Goal: Task Accomplishment & Management: Complete application form

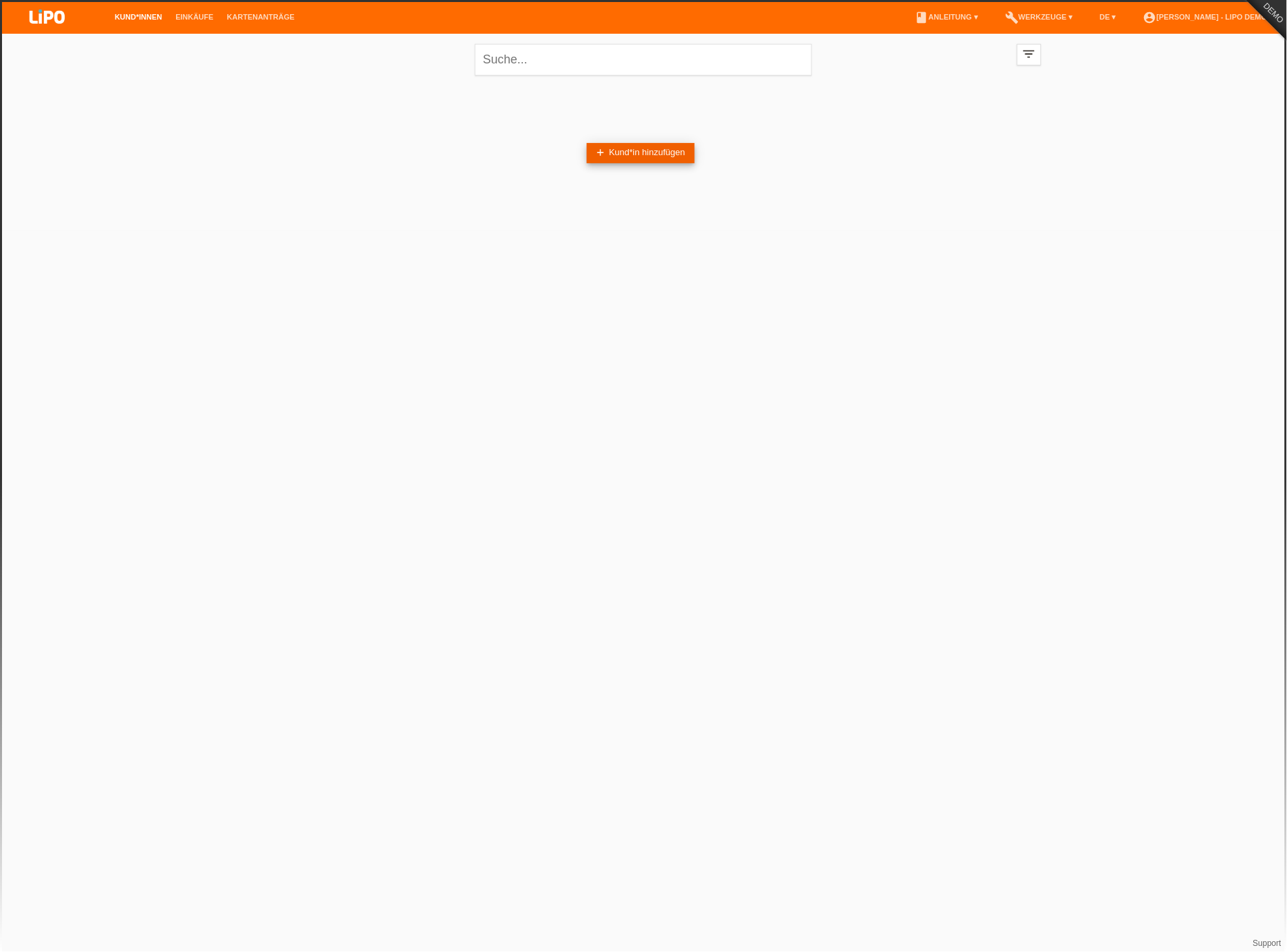
click at [632, 159] on link "add Kund*in hinzufügen" at bounding box center [640, 153] width 108 height 20
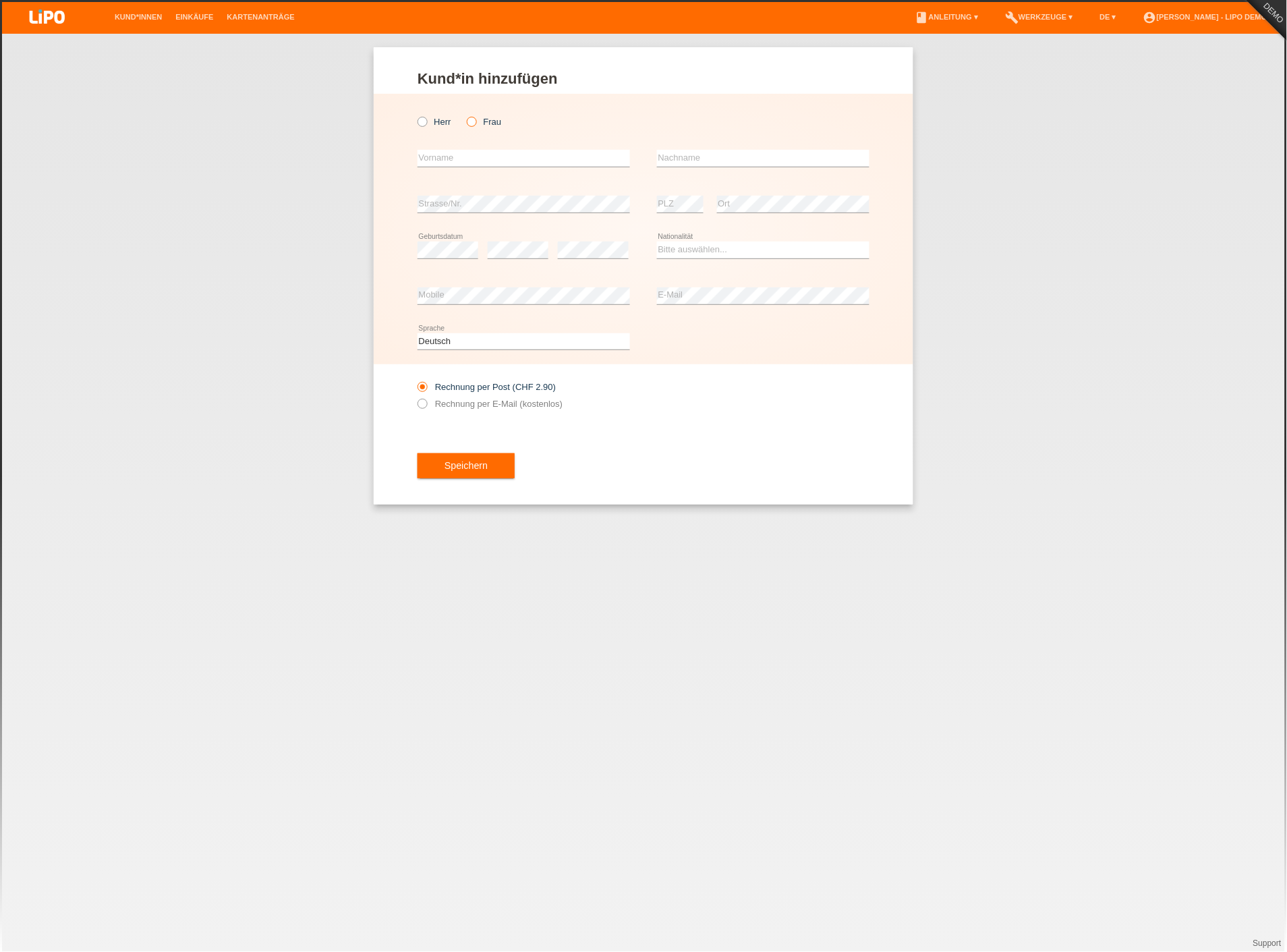
click at [465, 115] on icon at bounding box center [465, 115] width 0 height 0
click at [474, 125] on input "Frau" at bounding box center [471, 121] width 9 height 9
radio input "true"
click at [480, 167] on icon at bounding box center [523, 167] width 213 height 1
click at [481, 160] on input "text" at bounding box center [523, 158] width 213 height 17
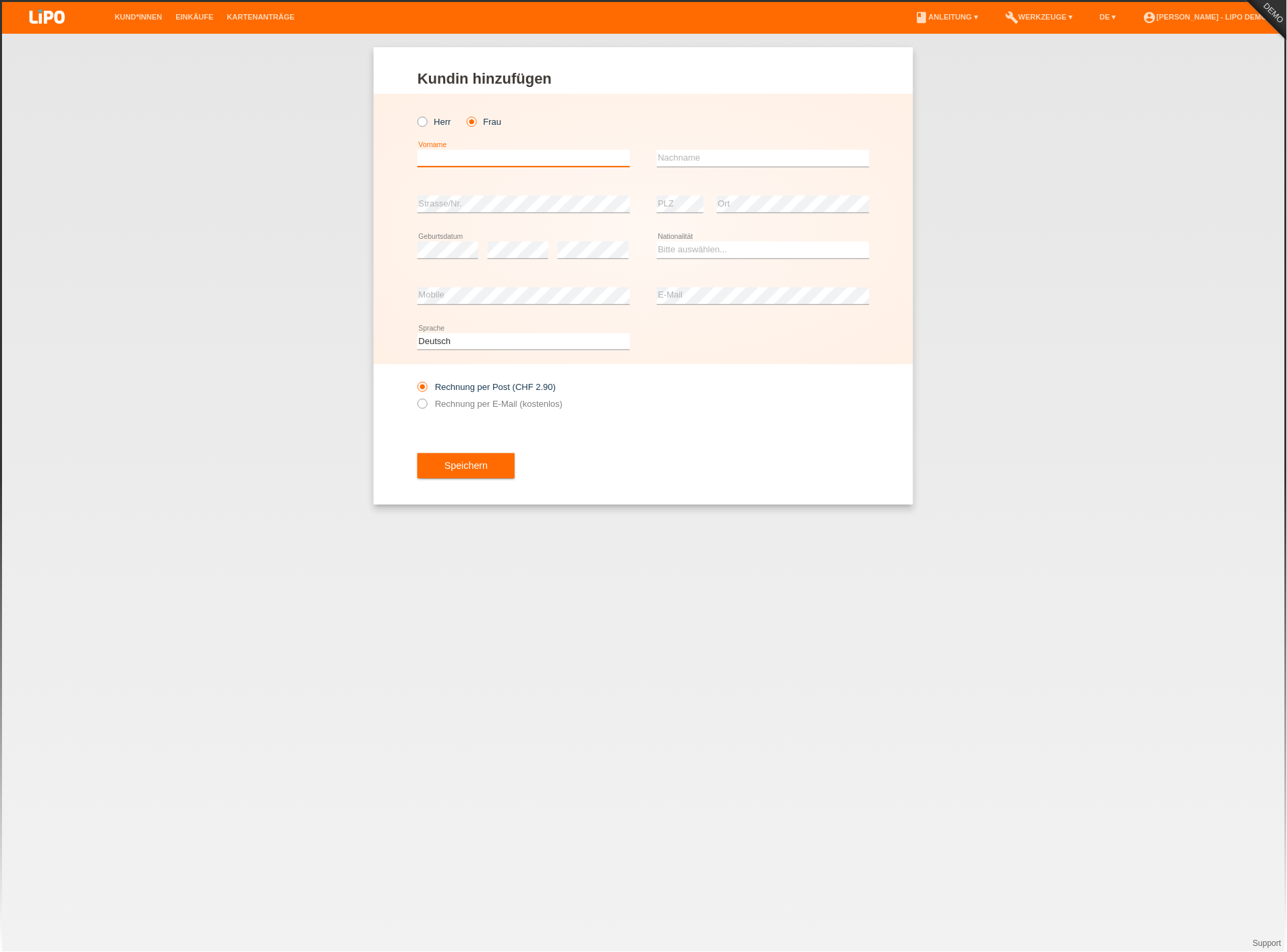
type input "[PERSON_NAME]"
type input "Muster"
click at [580, 240] on div "error" at bounding box center [593, 251] width 71 height 46
click at [677, 242] on select "Bitte auswählen... Schweiz Deutschland Liechtenstein Österreich ------------ Af…" at bounding box center [763, 250] width 213 height 16
select select "CH"
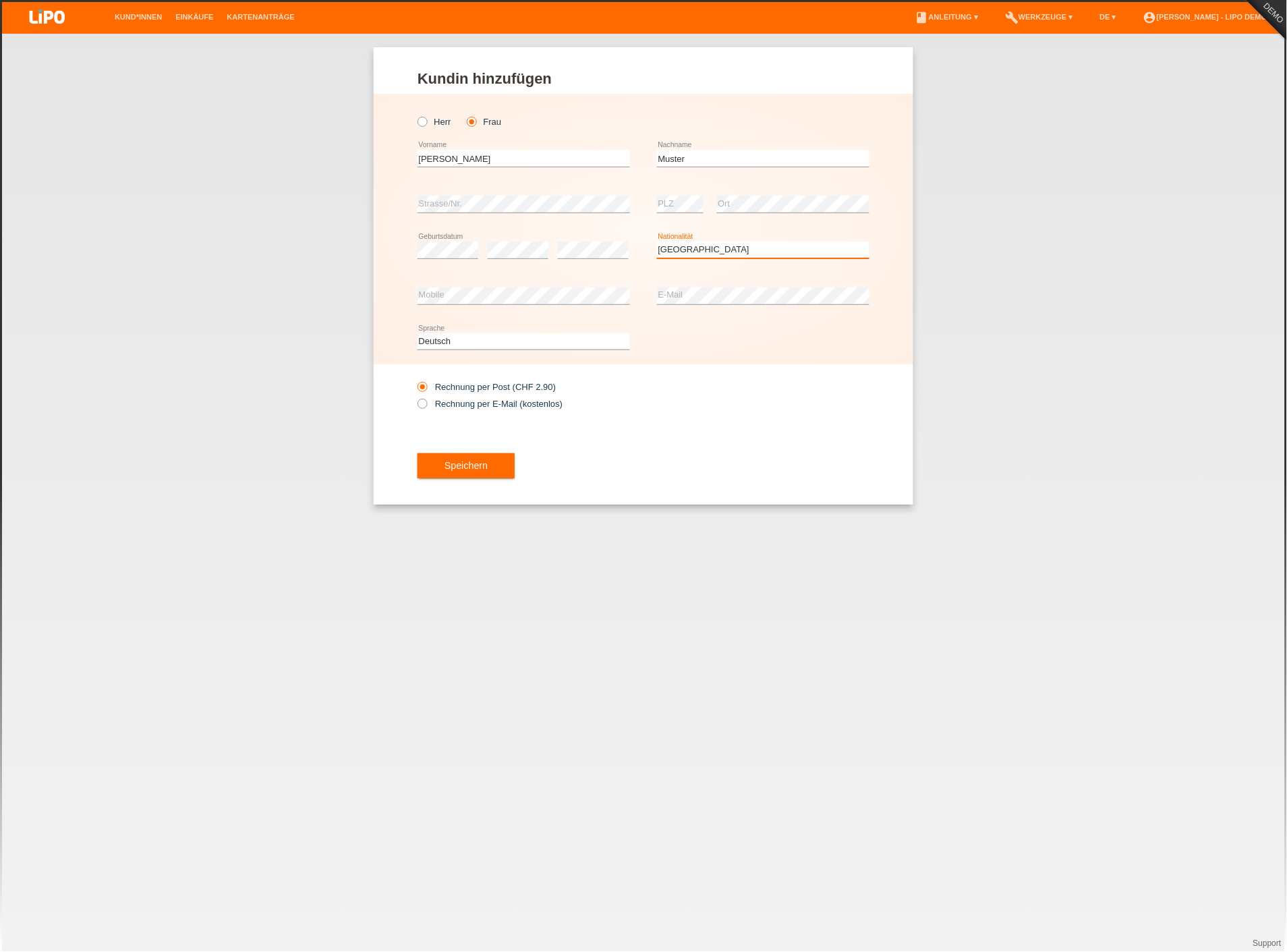
click at [657, 242] on select "Bitte auswählen... Schweiz Deutschland Liechtenstein Österreich ------------ Af…" at bounding box center [763, 250] width 213 height 16
click at [460, 400] on label "Rechnung per E-Mail (kostenlos)" at bounding box center [490, 403] width 145 height 10
click at [426, 400] on input "Rechnung per E-Mail (kostenlos)" at bounding box center [422, 407] width 9 height 17
radio input "true"
click at [474, 470] on button "Speichern" at bounding box center [466, 466] width 97 height 26
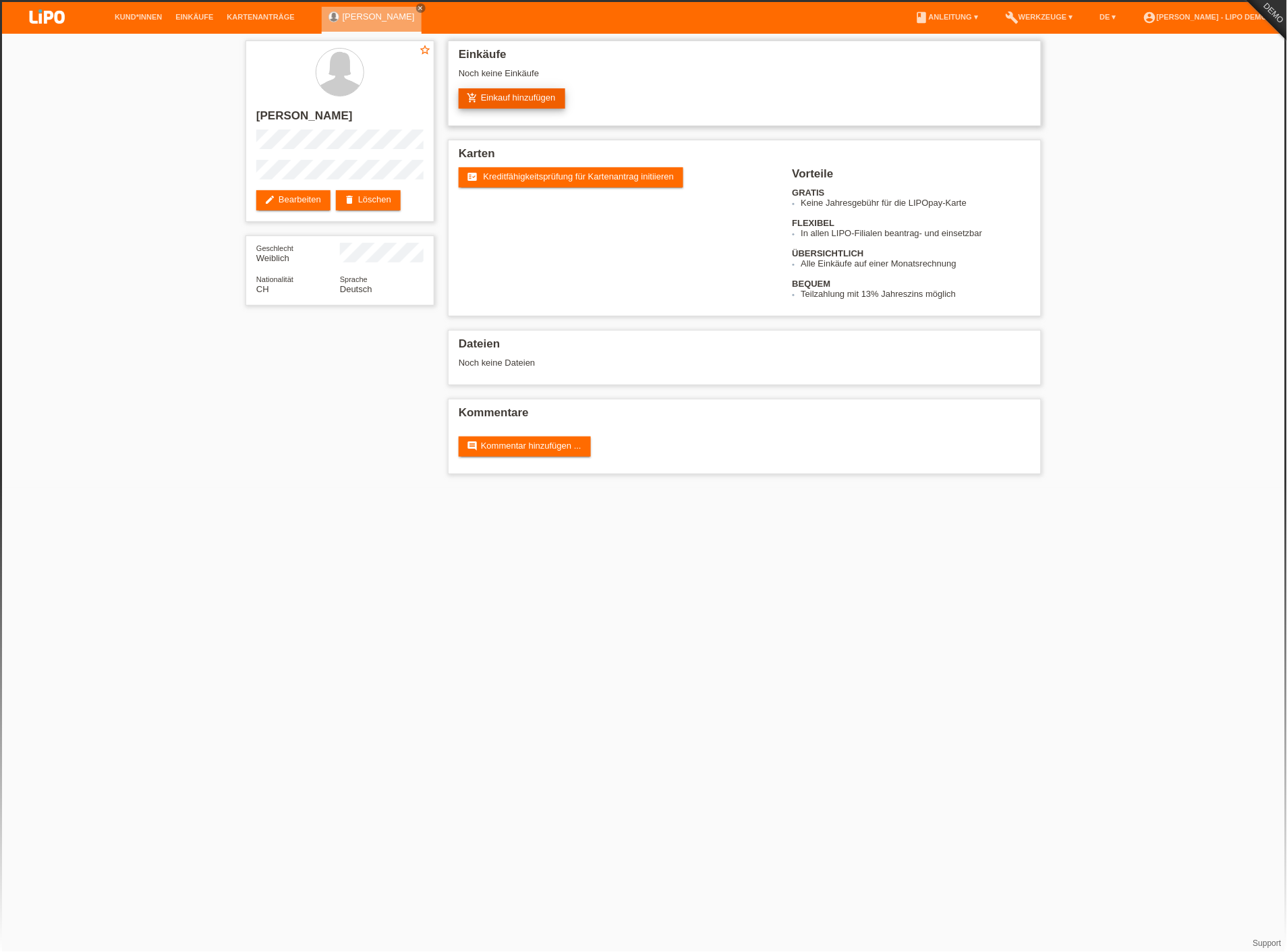
click at [530, 92] on link "add_shopping_cart Einkauf hinzufügen" at bounding box center [512, 98] width 107 height 20
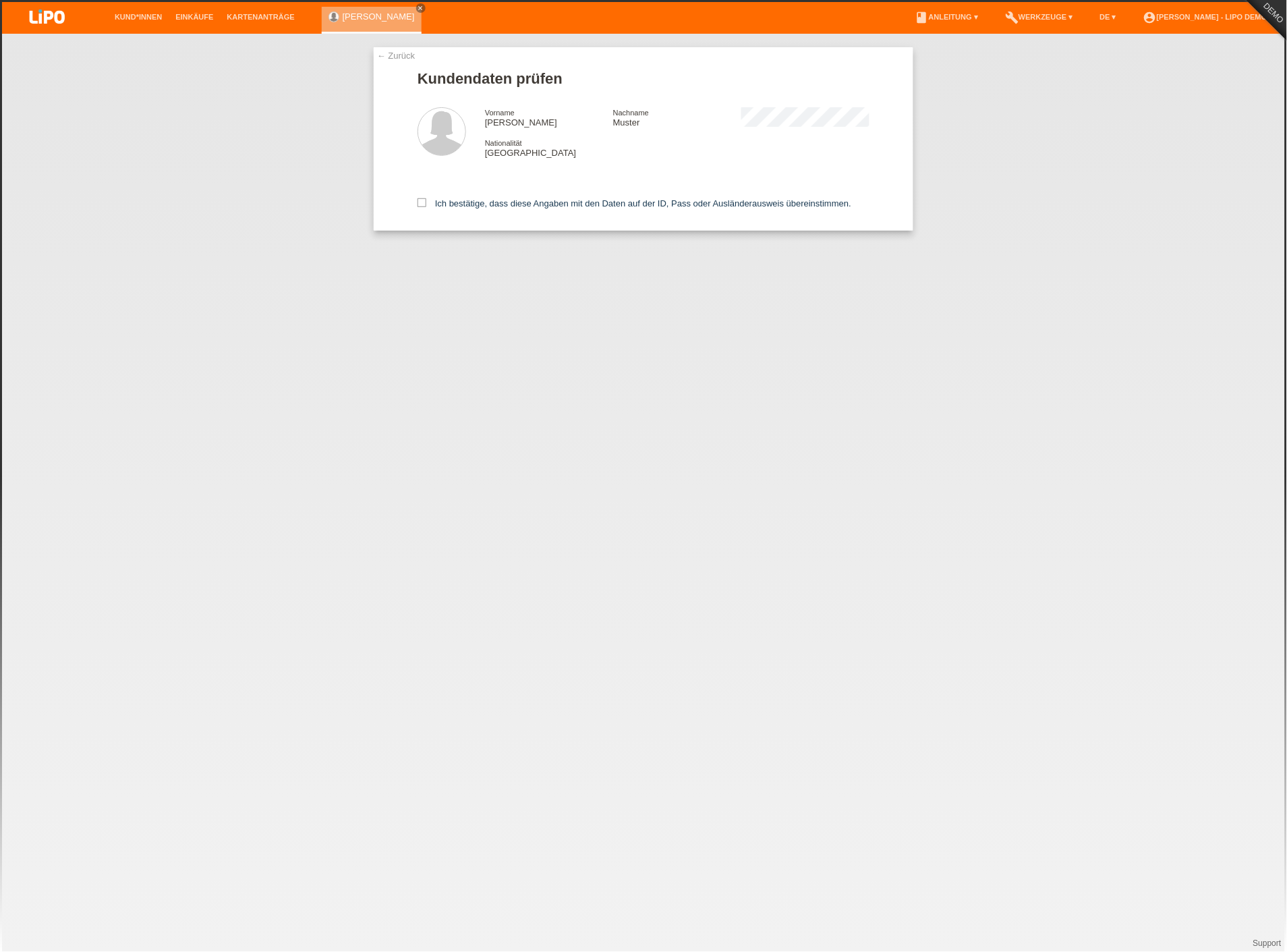
click at [415, 199] on div "← Zurück Kundendaten prüfen Vorname Marilena Nachname Muster Nationalität Schwe…" at bounding box center [643, 139] width 540 height 184
click at [425, 206] on icon at bounding box center [422, 203] width 9 height 9
click at [425, 206] on input "Ich bestätige, dass diese Angaben mit den Daten auf der ID, Pass oder Ausländer…" at bounding box center [422, 203] width 9 height 9
checkbox input "true"
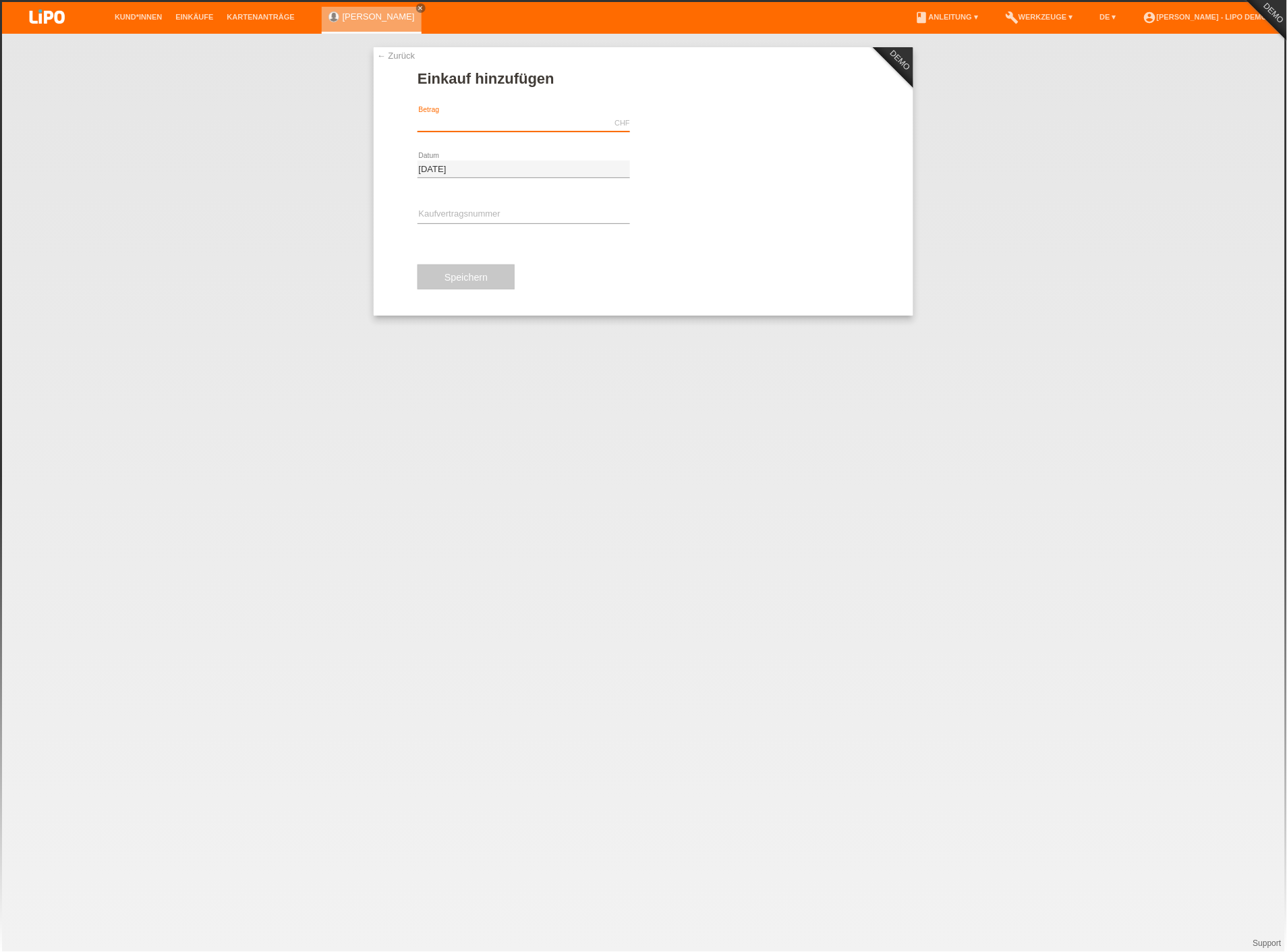
click at [520, 119] on input "text" at bounding box center [523, 123] width 213 height 17
type input "50000.00"
click at [756, 131] on link "assignment_turned_in Autorisierung durchführen" at bounding box center [711, 124] width 136 height 21
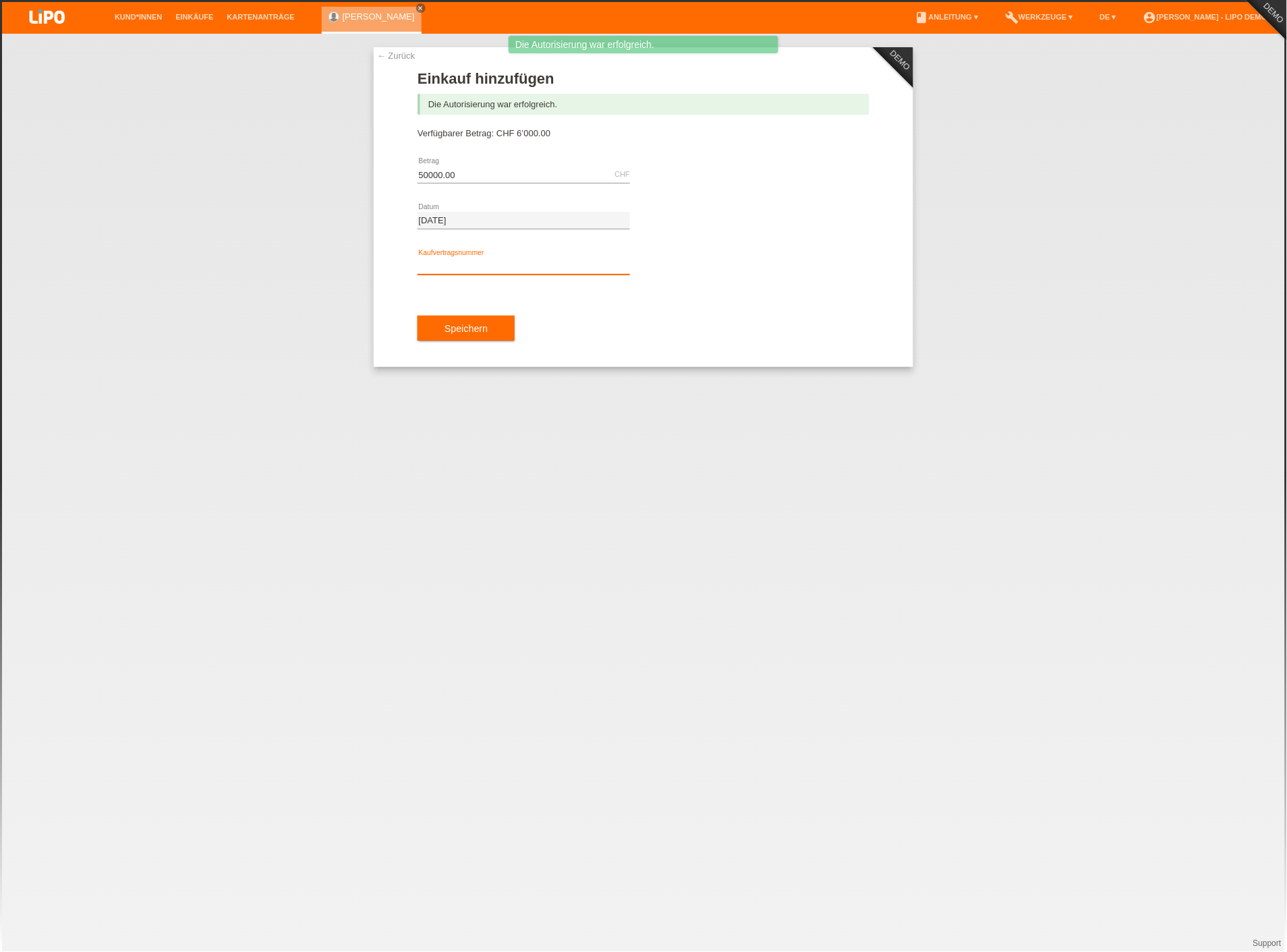
click at [466, 262] on input "text" at bounding box center [523, 266] width 213 height 17
type input "grreae"
click at [456, 326] on span "Speichern" at bounding box center [466, 328] width 43 height 11
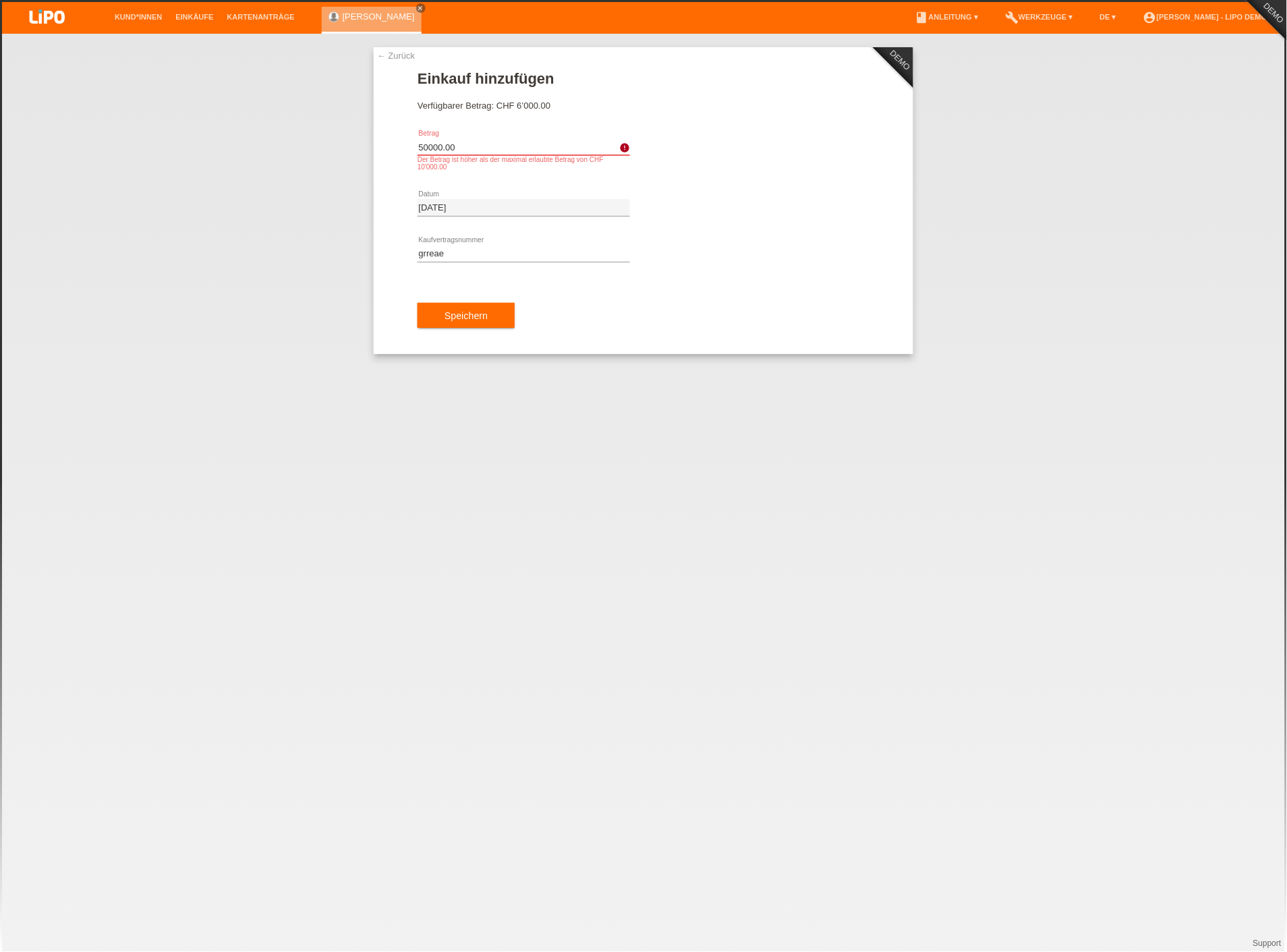
drag, startPoint x: 492, startPoint y: 145, endPoint x: 267, endPoint y: 158, distance: 225.4
click at [267, 158] on div "← Zurück DEMO Einkauf hinzufügen Die Autorisierung war erfolgreich. Verfügbarer…" at bounding box center [643, 492] width 1287 height 918
type input "5000.00"
click at [462, 305] on button "Speichern" at bounding box center [466, 315] width 97 height 26
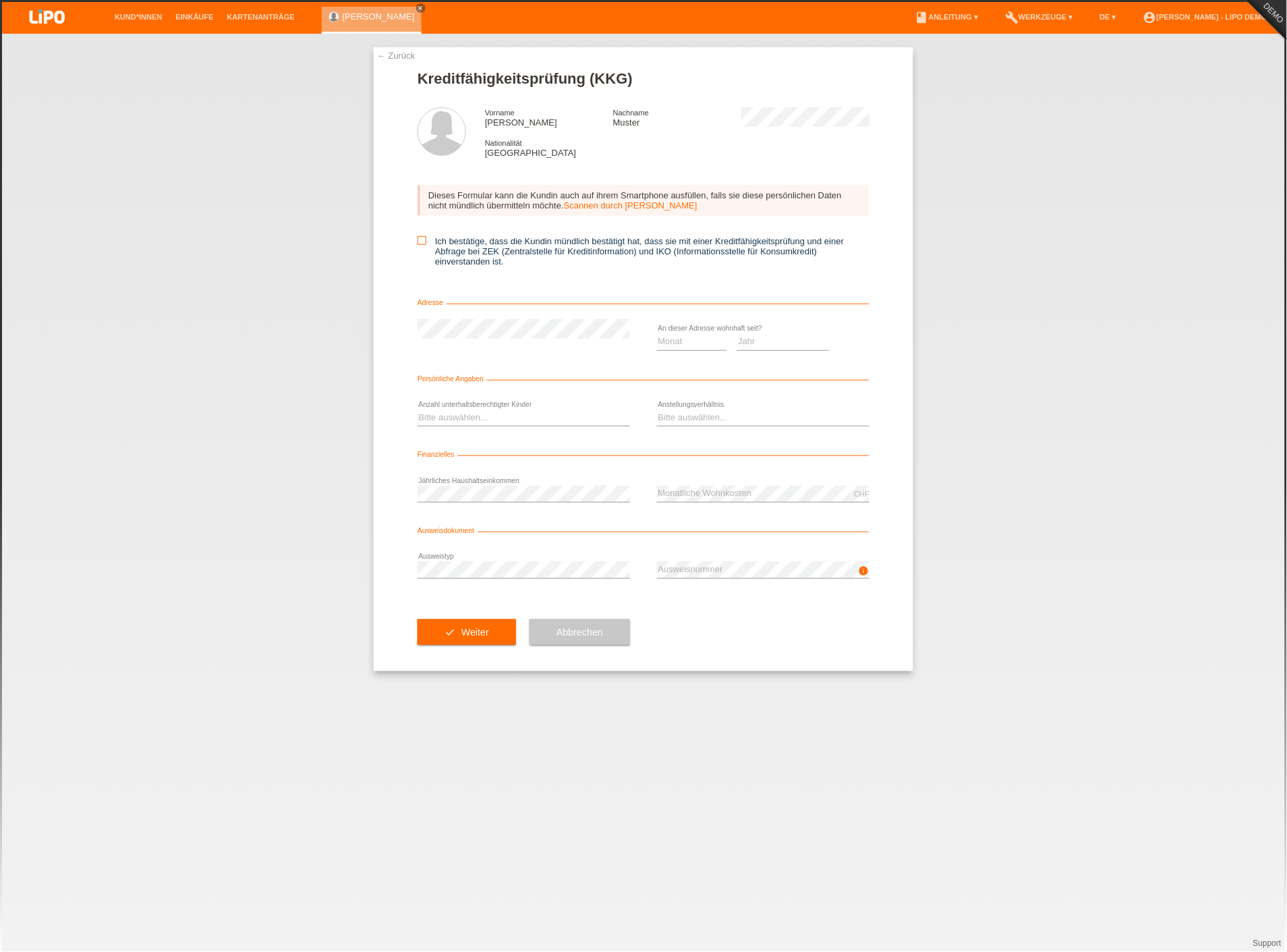
click at [425, 238] on icon at bounding box center [422, 241] width 9 height 9
click at [425, 238] on input "Ich bestätige, dass die Kundin mündlich bestätigt hat, dass sie mit einer Kredi…" at bounding box center [422, 241] width 9 height 9
checkbox input "true"
click at [717, 334] on select "Monat 01 02 03 04 05 06 07 08 09 10" at bounding box center [692, 341] width 71 height 16
select select "02"
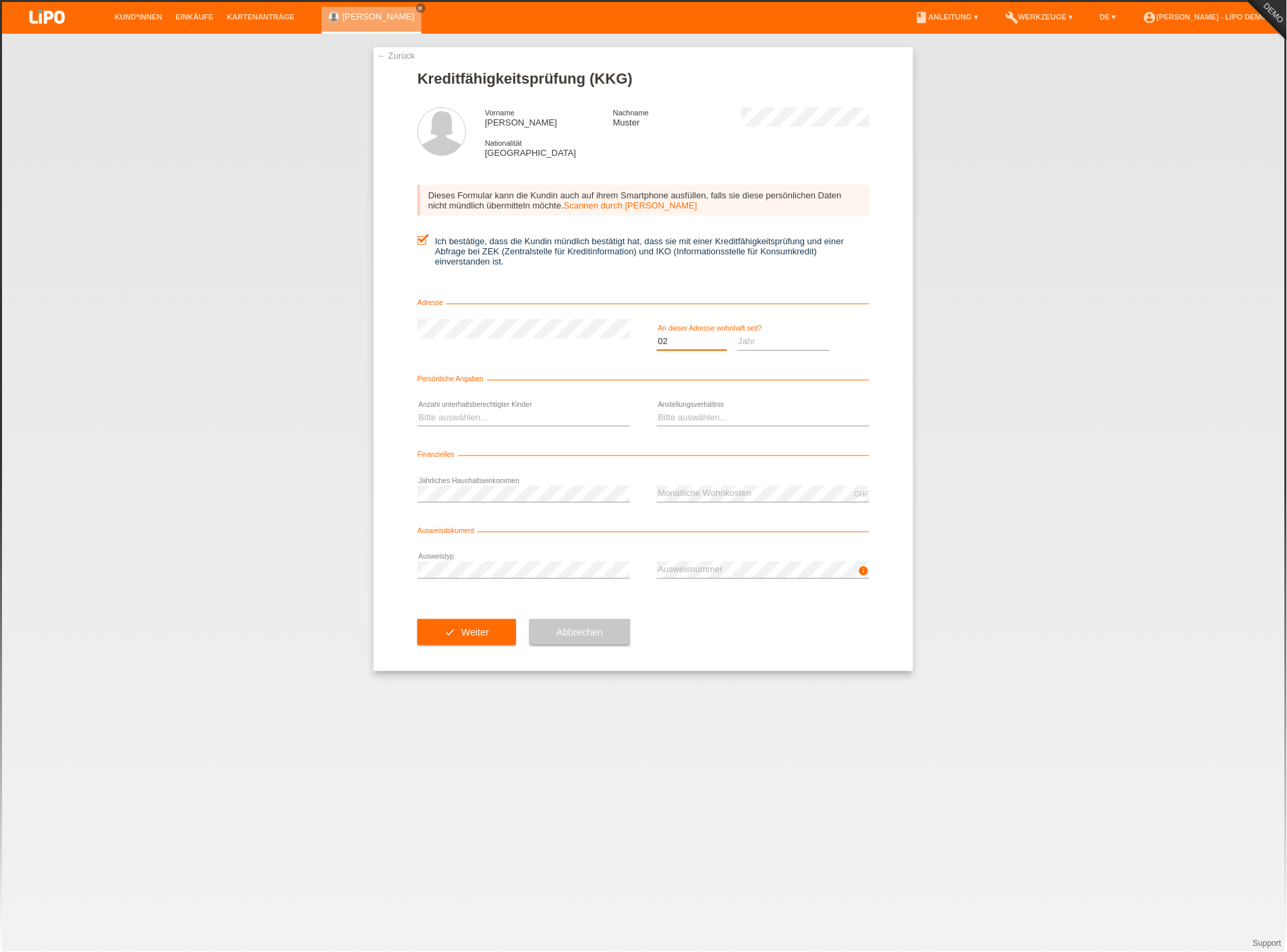
click at [657, 334] on select "Monat 01 02 03 04 05 06 07 08 09 10" at bounding box center [692, 341] width 71 height 16
click at [749, 334] on select "Jahr 2025 2024 2023 2022 2021 2020 2019 2018 2017 2016 2015 2014 2013 2012 2011…" at bounding box center [783, 341] width 93 height 16
select select "2011"
click at [737, 334] on select "Jahr 2025 2024 2023 2022 2021 2020 2019 2018 2017 2016 2015 2014 2013 2012 2011…" at bounding box center [783, 341] width 93 height 16
click at [449, 409] on select "Bitte auswählen... 0 1 2 3 4 5 6 7 8 9" at bounding box center [523, 417] width 213 height 16
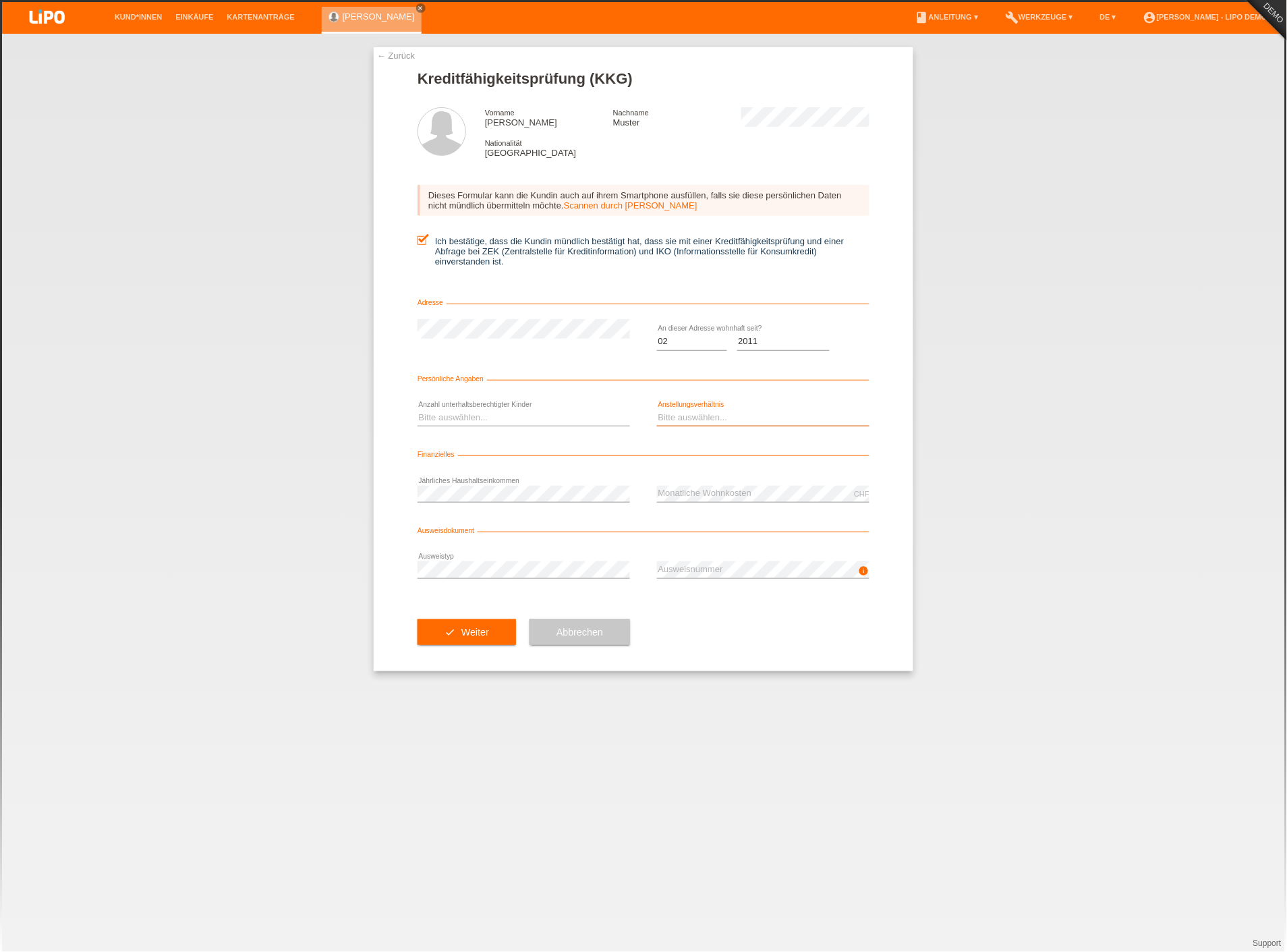
click at [662, 420] on select "Bitte auswählen... Unbefristet Befristet Lehrling/Student Pensioniert Nicht arb…" at bounding box center [763, 417] width 213 height 16
select select "UNLIMITED"
click at [657, 409] on select "Bitte auswählen... Unbefristet Befristet Lehrling/Student Pensioniert Nicht arb…" at bounding box center [763, 417] width 213 height 16
click at [772, 598] on div "check Weiter Abbrechen" at bounding box center [643, 632] width 452 height 79
click at [477, 640] on button "check Weiter" at bounding box center [467, 632] width 99 height 26
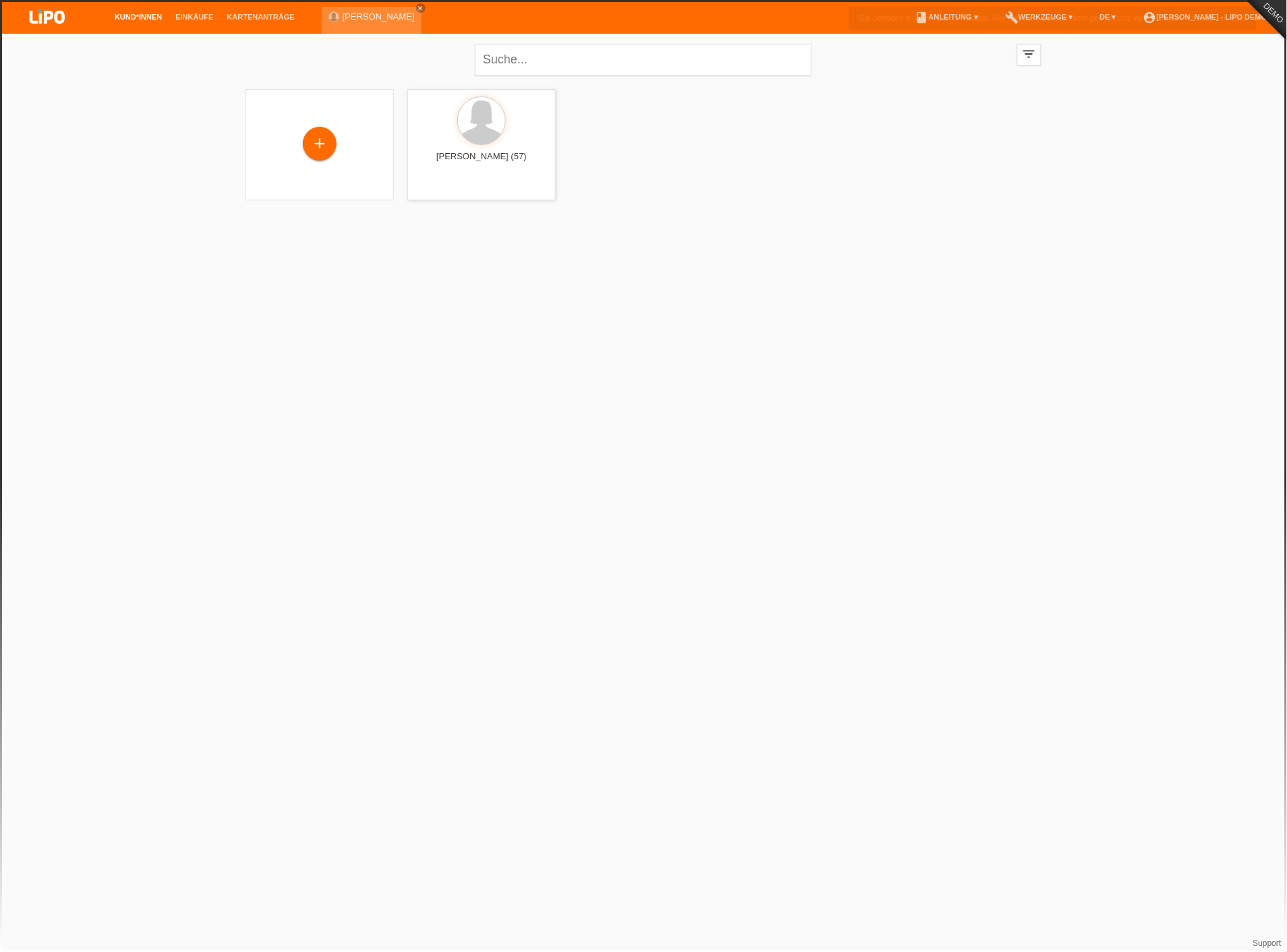
click at [1221, 25] on div "Sie befinden sich im "Demo"-Modus. Alle Einkäufe werden nicht geprüft und versc…" at bounding box center [1052, 19] width 408 height 23
click at [1216, 21] on link "account_circle [PERSON_NAME] - LIPO Demo ▾" at bounding box center [1208, 17] width 144 height 8
click at [1128, 91] on link "Logout" at bounding box center [1119, 95] width 27 height 10
